Goal: Task Accomplishment & Management: Use online tool/utility

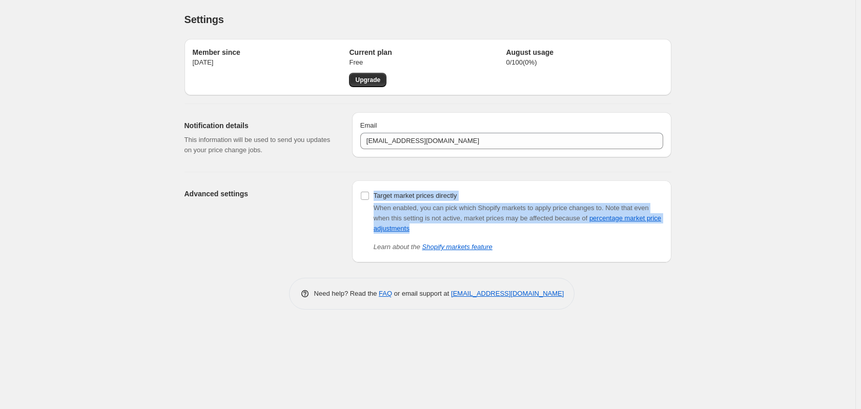
drag, startPoint x: 434, startPoint y: 215, endPoint x: 377, endPoint y: 185, distance: 64.2
click at [377, 185] on div "Target market prices directly When enabled, you can pick which Shopify markets …" at bounding box center [511, 221] width 319 height 82
copy div "Target market prices directly When enabled, you can pick which Shopify markets …"
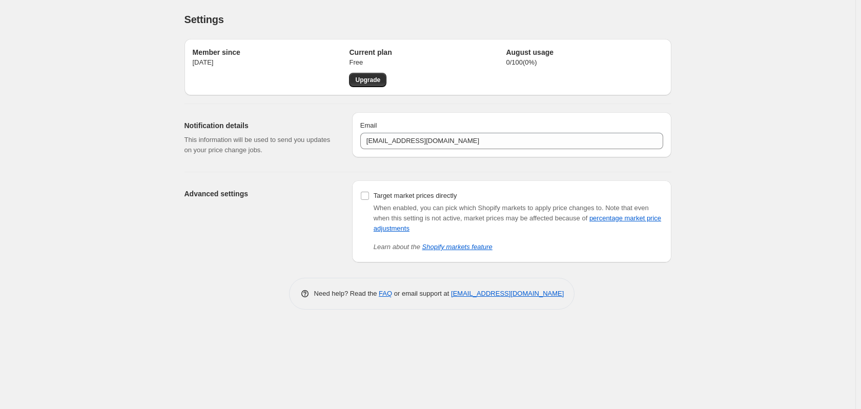
click at [233, 306] on div "Need help? Read the FAQ or email support at support+a60881@northern-apps.com" at bounding box center [432, 294] width 479 height 32
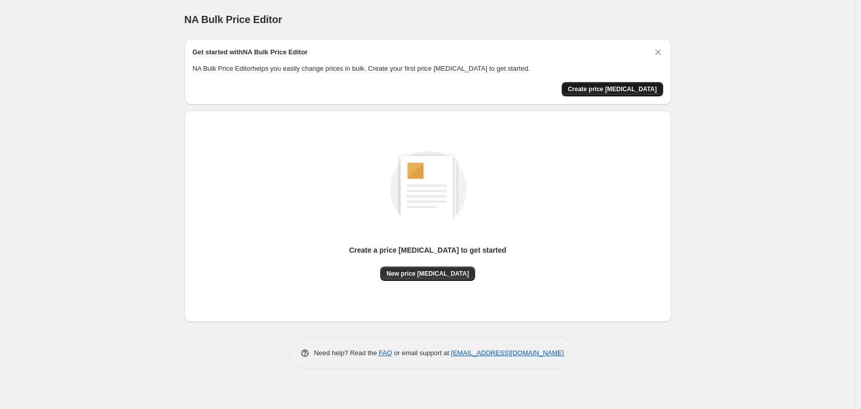
click at [634, 92] on span "Create price change job" at bounding box center [612, 89] width 89 height 8
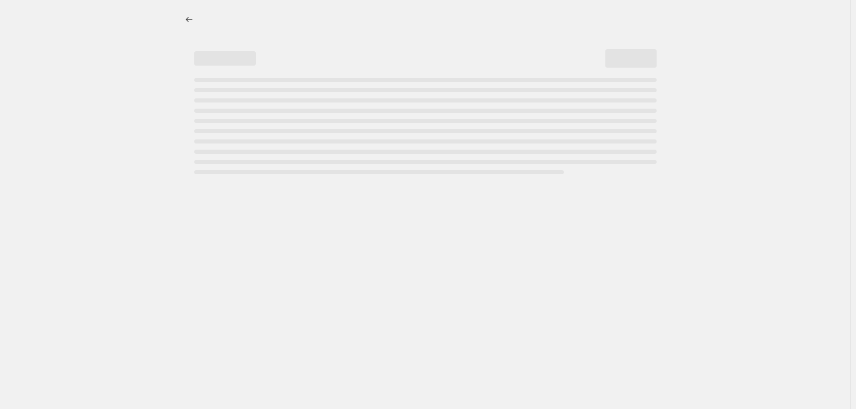
select select "percentage"
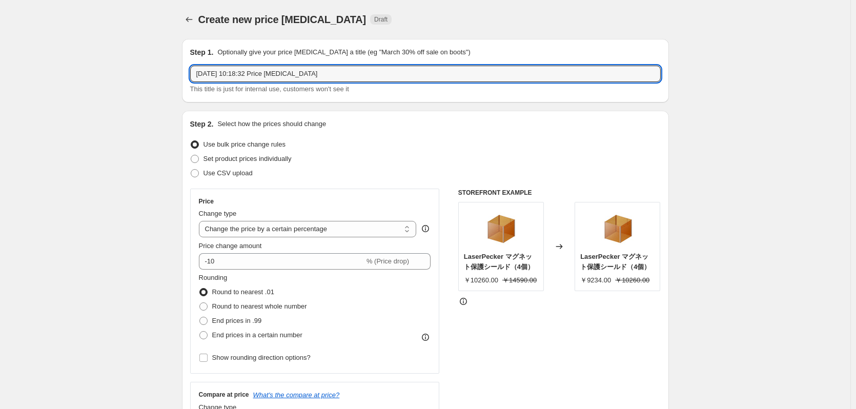
drag, startPoint x: 345, startPoint y: 76, endPoint x: 68, endPoint y: 73, distance: 277.7
type input "9"
click at [271, 164] on label "Set product prices individually" at bounding box center [240, 159] width 101 height 14
click at [191, 155] on input "Set product prices individually" at bounding box center [191, 155] width 1 height 1
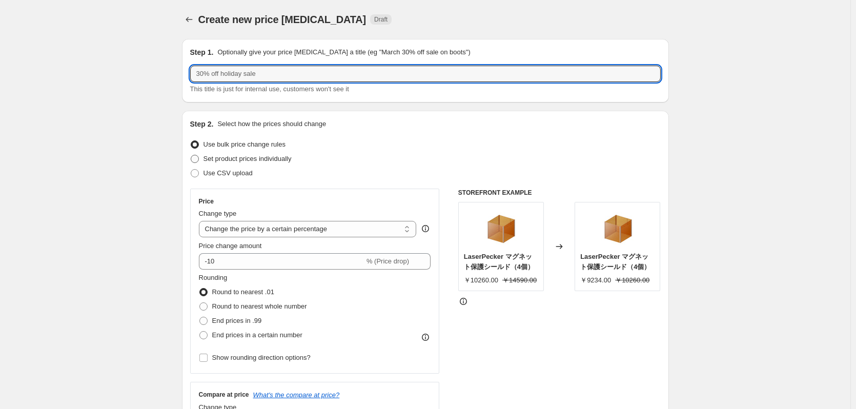
radio input "true"
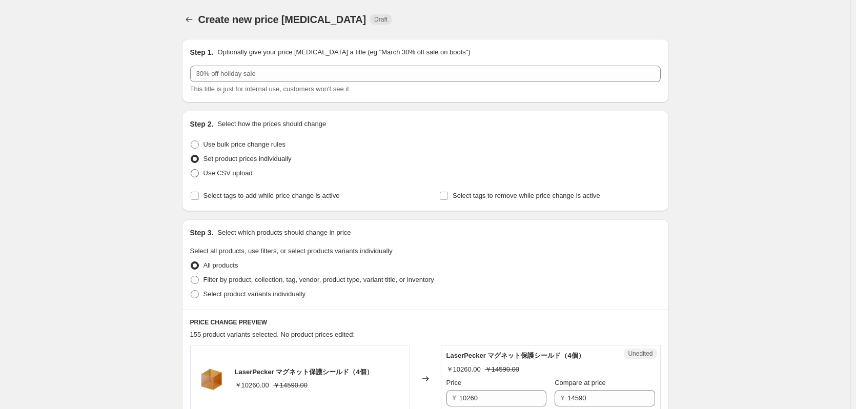
click at [234, 176] on span "Use CSV upload" at bounding box center [227, 173] width 49 height 8
click at [191, 170] on input "Use CSV upload" at bounding box center [191, 169] width 1 height 1
radio input "true"
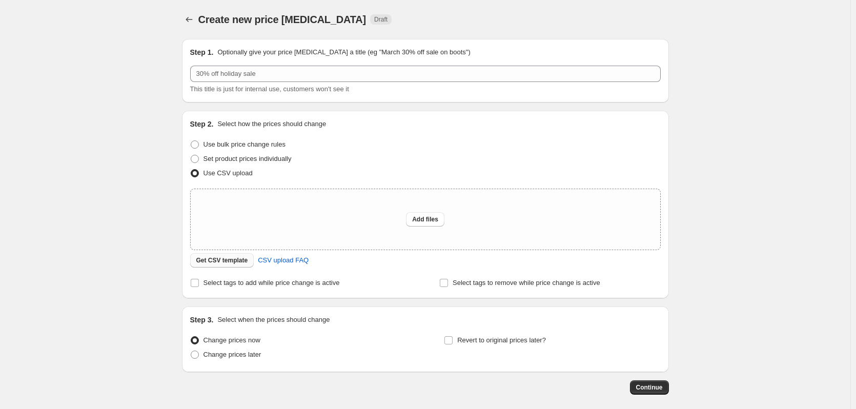
click at [226, 260] on span "Get CSV template" at bounding box center [222, 260] width 52 height 8
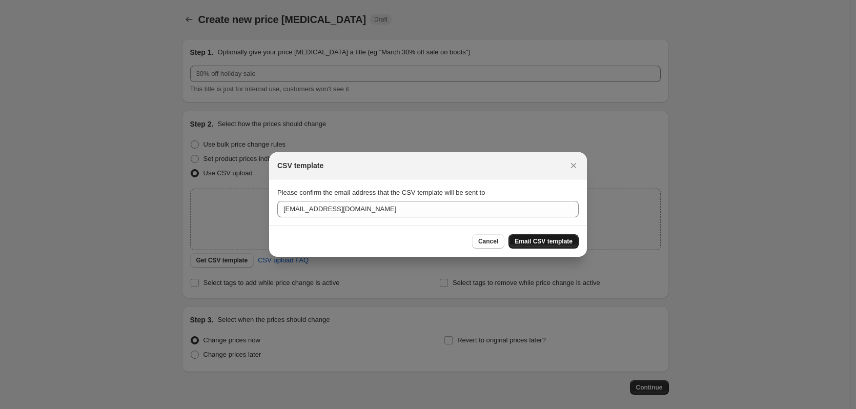
click at [545, 243] on span "Email CSV template" at bounding box center [543, 241] width 58 height 8
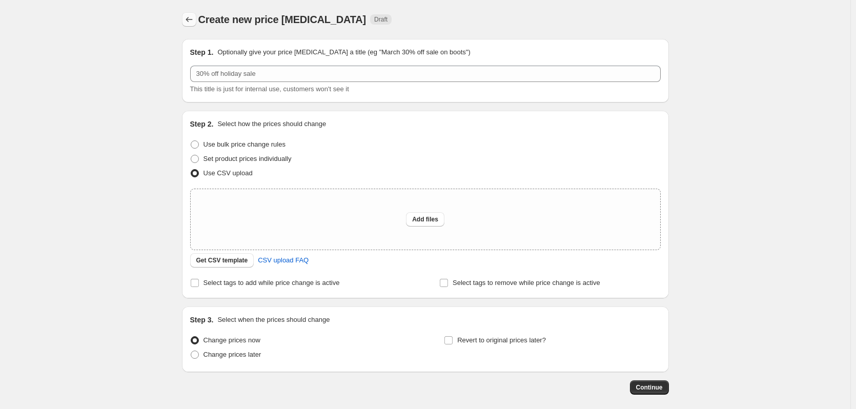
click at [190, 23] on icon "Price change jobs" at bounding box center [189, 19] width 10 height 10
